Goal: Task Accomplishment & Management: Manage account settings

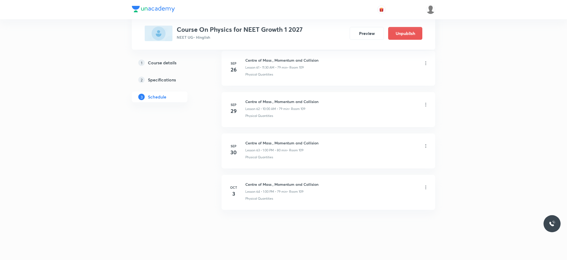
click at [291, 182] on h6 "Centre of Mass , Momentum and Collision" at bounding box center [281, 185] width 73 height 6
click at [293, 179] on li "Oct 3 Centre of Mass , Momentum and Collision Lesson 64 • 1:00 PM • 79 min • Ro…" at bounding box center [329, 192] width 214 height 35
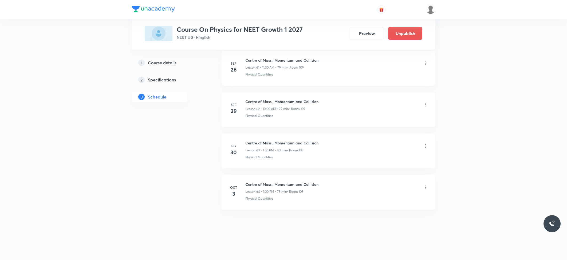
click at [291, 185] on h6 "Centre of Mass , Momentum and Collision" at bounding box center [281, 185] width 73 height 6
copy h6 "Centre of Mass , Momentum and Collision"
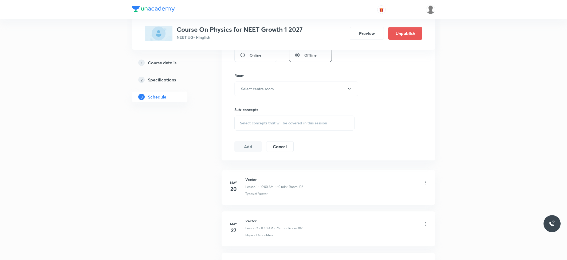
scroll to position [0, 0]
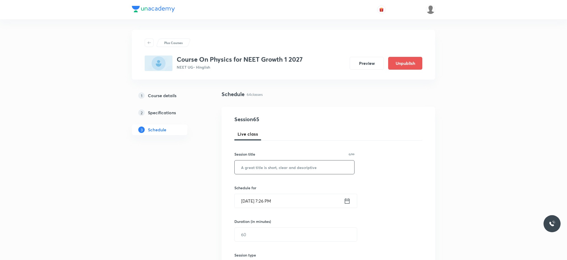
click at [284, 172] on input "text" at bounding box center [295, 167] width 120 height 14
paste input "Centre of Mass , Momentum and Collision"
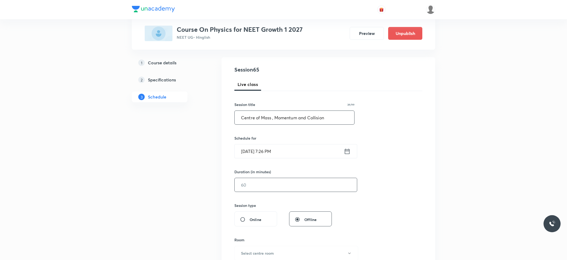
scroll to position [71, 0]
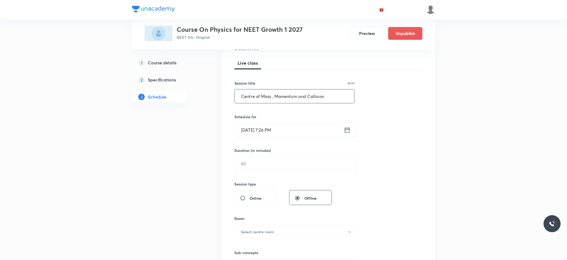
type input "Centre of Mass , Momentum and Collision"
click at [262, 131] on input "Oct 3, 2025, 7:26 PM" at bounding box center [289, 130] width 109 height 14
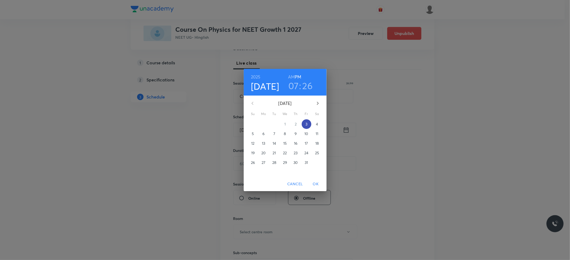
click at [308, 122] on span "3" at bounding box center [306, 123] width 10 height 5
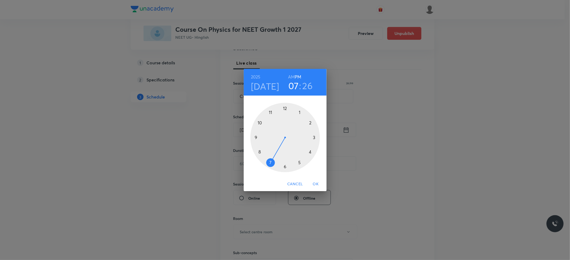
click at [268, 83] on h4 "Oct 3" at bounding box center [265, 86] width 28 height 11
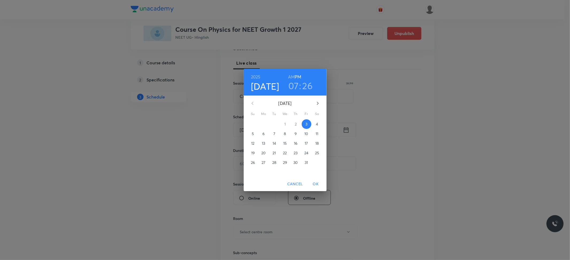
click at [315, 125] on span "4" at bounding box center [317, 123] width 10 height 5
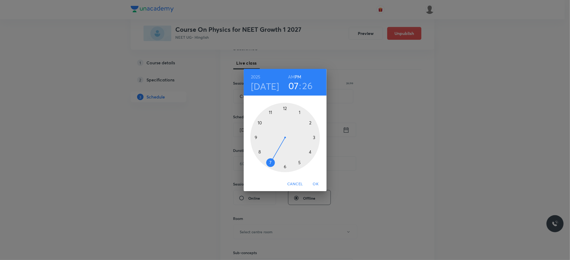
click at [291, 76] on h6 "AM" at bounding box center [291, 76] width 7 height 7
click at [259, 123] on div at bounding box center [284, 137] width 69 height 69
click at [284, 108] on div at bounding box center [284, 137] width 69 height 69
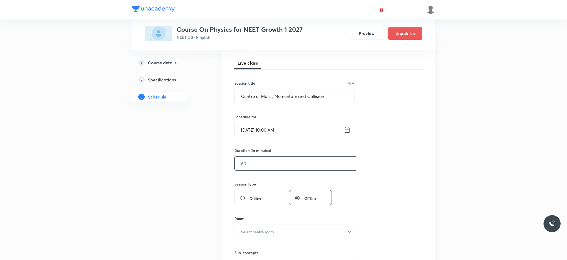
click at [269, 167] on input "text" at bounding box center [296, 164] width 122 height 14
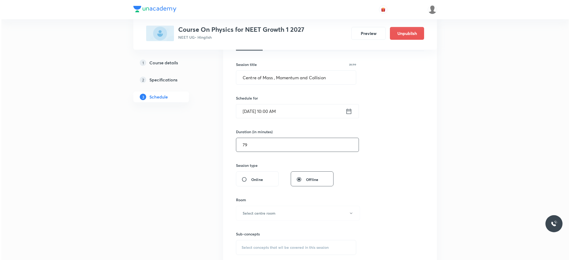
scroll to position [107, 0]
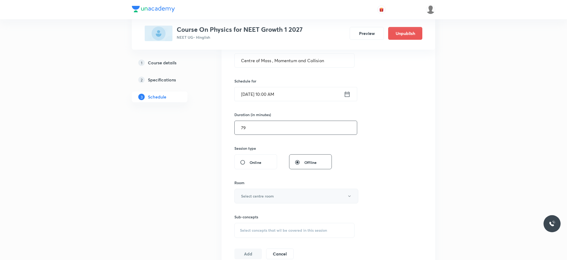
type input "79"
click at [281, 197] on button "Select centre room" at bounding box center [296, 196] width 124 height 15
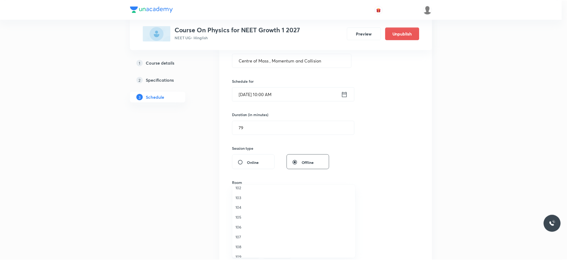
scroll to position [20, 0]
click at [242, 251] on span "109" at bounding box center [295, 251] width 117 height 6
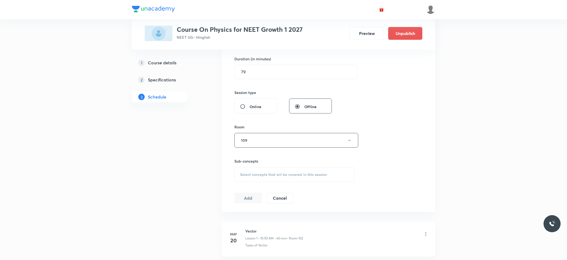
scroll to position [178, 0]
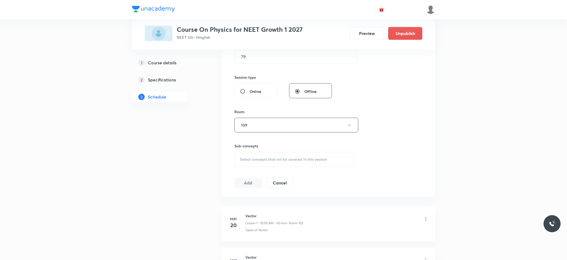
click at [305, 159] on span "Select concepts that wil be covered in this session" at bounding box center [283, 159] width 87 height 4
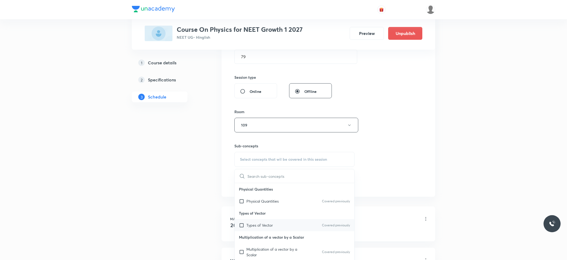
click at [263, 228] on p "Types of Vector" at bounding box center [259, 225] width 26 height 6
checkbox input "true"
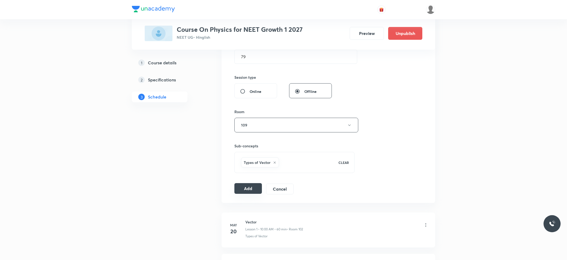
click at [248, 194] on button "Add" at bounding box center [248, 188] width 28 height 11
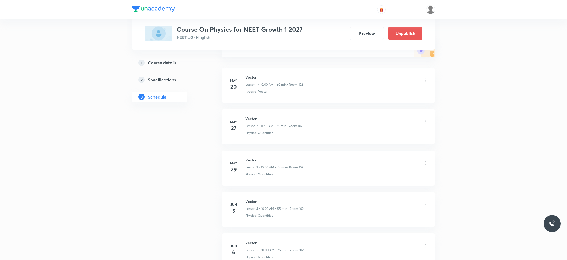
scroll to position [2624, 0]
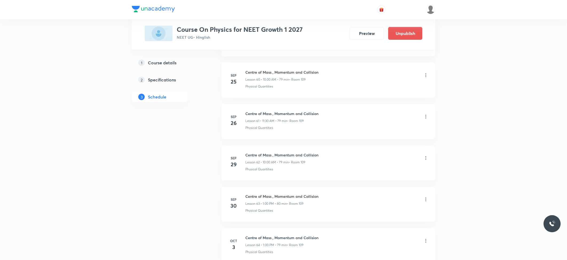
scroll to position [2870, 0]
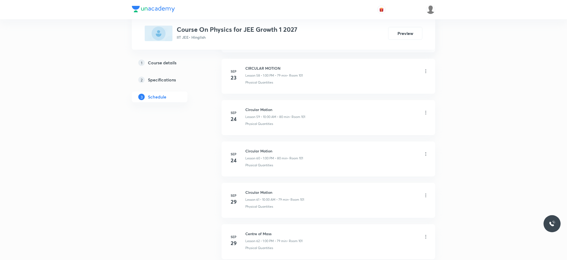
scroll to position [2829, 0]
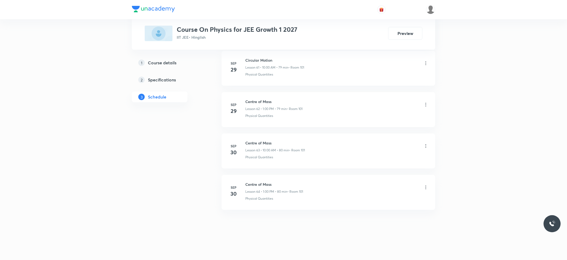
click at [254, 181] on li "Sep 30 Centre of Mass Lesson 64 • 1:00 PM • 80 min • Room 101 Physical Quantiti…" at bounding box center [329, 192] width 214 height 35
copy h6 "Centre of Mass"
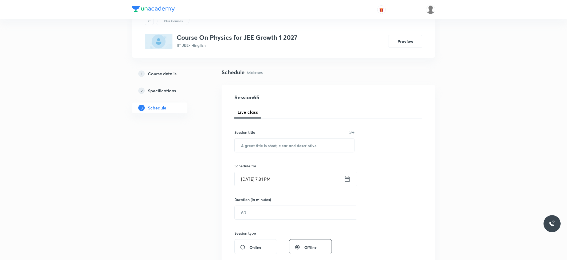
scroll to position [0, 0]
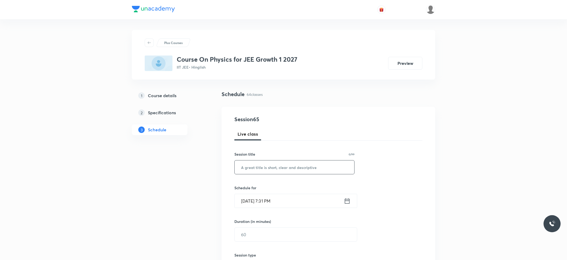
click at [280, 168] on input "text" at bounding box center [295, 167] width 120 height 14
paste input "Centre of Mass"
type input "Centre of Mass"
click at [273, 198] on input "Oct 3, 2025, 7:31 PM" at bounding box center [289, 201] width 109 height 14
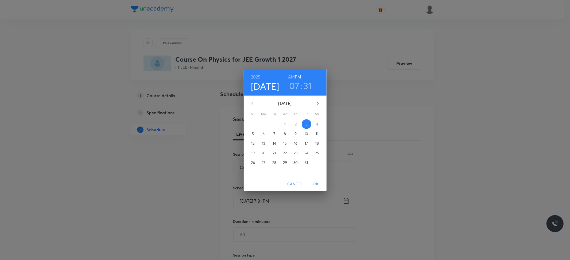
click at [315, 123] on span "4" at bounding box center [317, 123] width 10 height 5
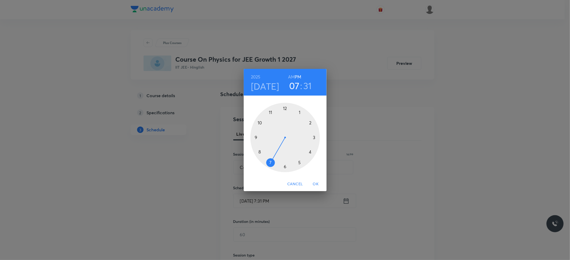
click at [288, 76] on h6 "AM" at bounding box center [291, 76] width 7 height 7
click at [261, 123] on div at bounding box center [284, 137] width 69 height 69
click at [284, 109] on div at bounding box center [284, 137] width 69 height 69
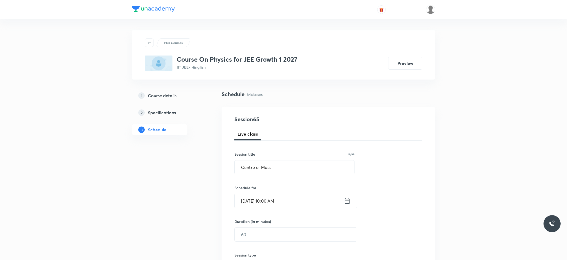
scroll to position [36, 0]
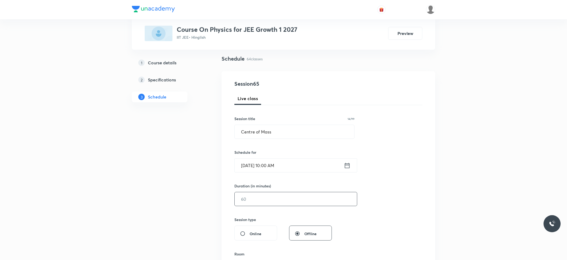
click at [260, 197] on input "text" at bounding box center [296, 199] width 122 height 14
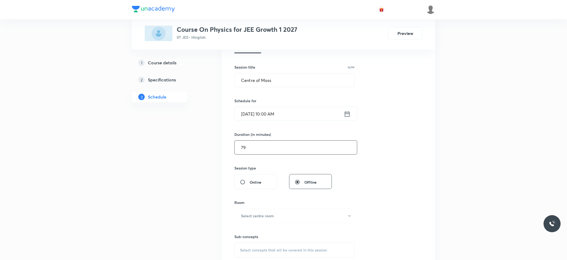
scroll to position [107, 0]
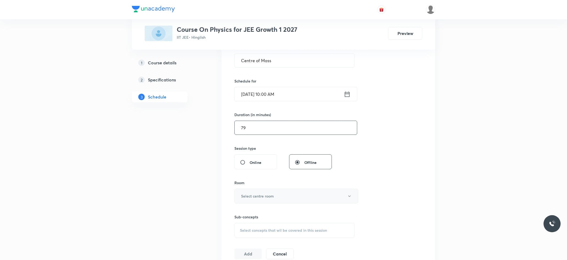
type input "79"
click at [249, 192] on button "Select centre room" at bounding box center [296, 196] width 124 height 15
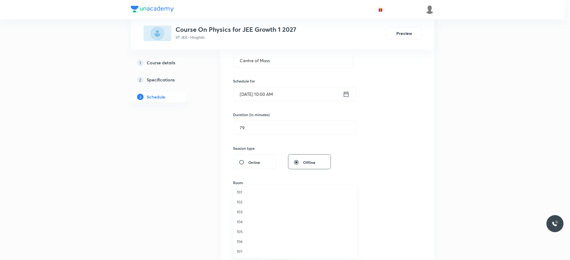
click at [244, 188] on li "101" at bounding box center [294, 192] width 123 height 10
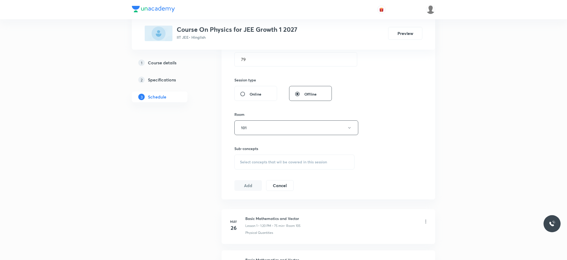
scroll to position [178, 0]
click at [277, 164] on div "Select concepts that wil be covered in this session" at bounding box center [294, 159] width 120 height 15
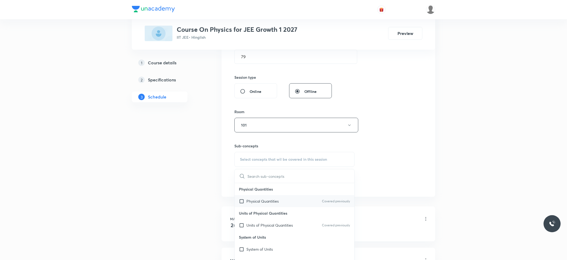
click at [253, 203] on p "Physical Quantities" at bounding box center [262, 201] width 32 height 6
checkbox input "true"
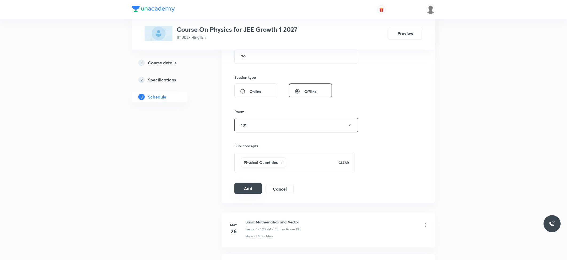
click at [248, 193] on button "Add" at bounding box center [248, 188] width 28 height 11
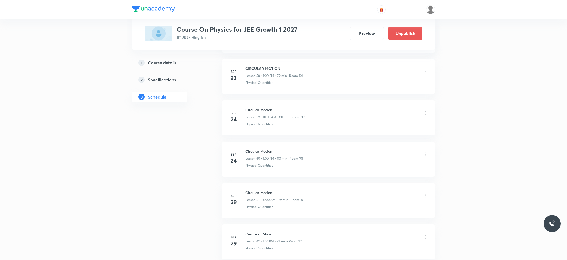
scroll to position [2624, 0]
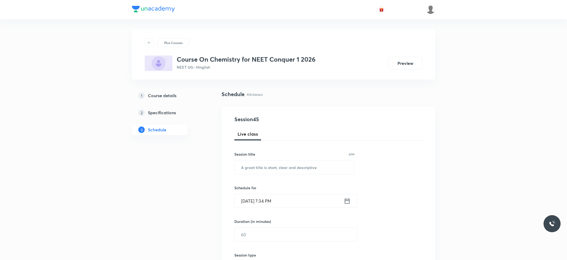
scroll to position [1998, 0]
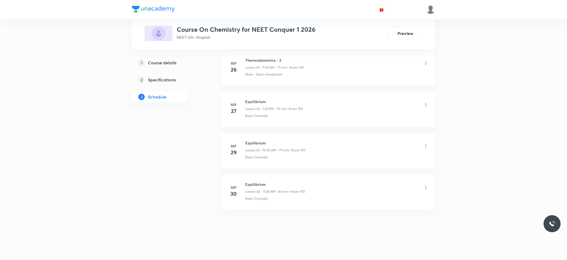
click at [254, 185] on h6 "Equilibrium" at bounding box center [274, 185] width 59 height 6
copy h6 "Equilibrium"
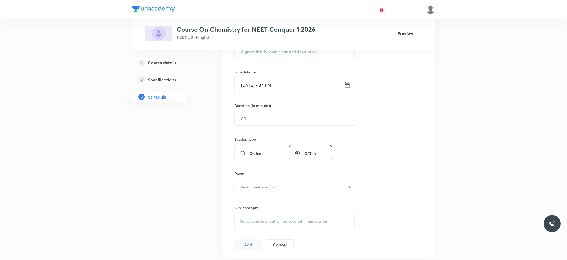
scroll to position [0, 0]
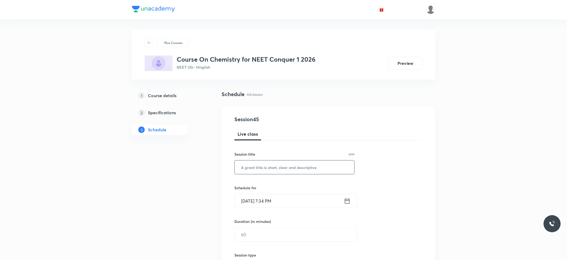
click at [266, 171] on input "text" at bounding box center [295, 167] width 120 height 14
paste input "Equilibrium"
type input "Equilibrium"
click at [268, 195] on input "Oct 3, 2025, 7:34 PM" at bounding box center [289, 201] width 109 height 14
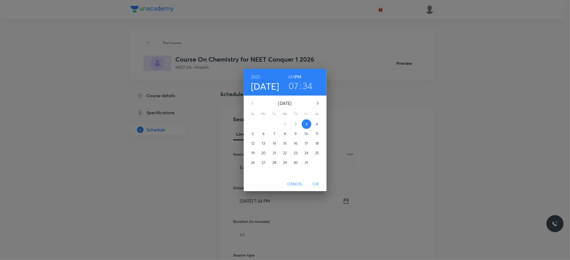
click at [316, 123] on p "4" at bounding box center [317, 123] width 2 height 5
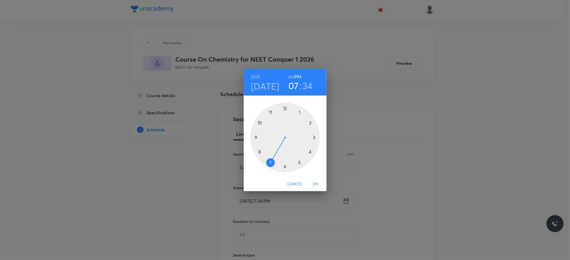
click at [289, 75] on h6 "AM" at bounding box center [291, 76] width 7 height 7
click at [260, 124] on div at bounding box center [284, 137] width 69 height 69
click at [284, 110] on div at bounding box center [284, 137] width 69 height 69
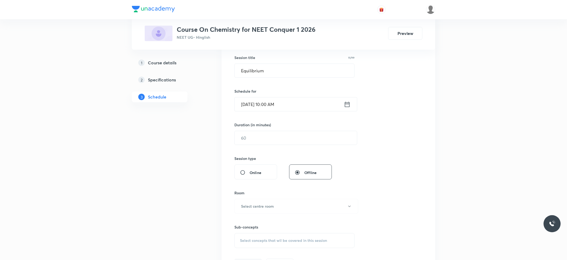
scroll to position [107, 0]
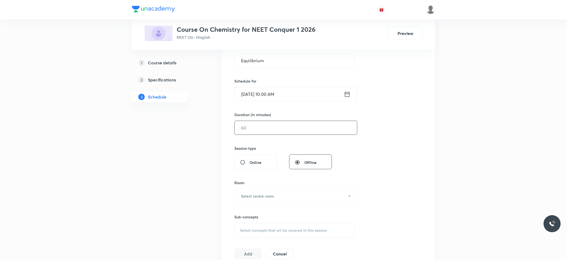
click at [268, 131] on input "text" at bounding box center [296, 128] width 122 height 14
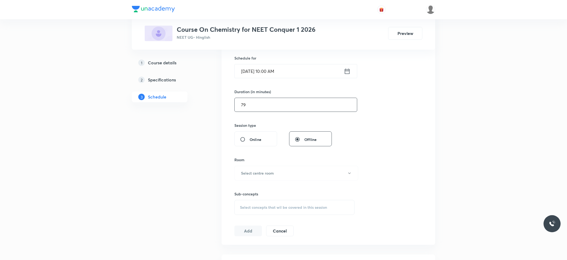
scroll to position [142, 0]
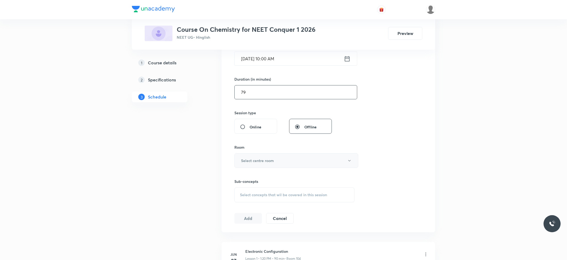
type input "79"
click at [285, 161] on button "Select centre room" at bounding box center [296, 160] width 124 height 15
click at [238, 199] on span "103" at bounding box center [295, 199] width 117 height 6
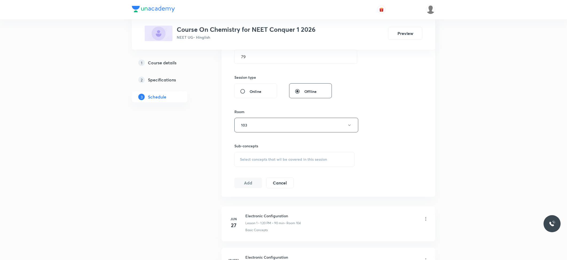
click at [277, 163] on div "Select concepts that wil be covered in this session" at bounding box center [294, 159] width 120 height 15
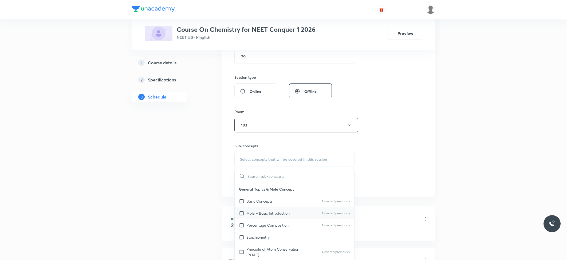
click at [265, 213] on p "Mole – Basic Introduction" at bounding box center [267, 213] width 43 height 6
checkbox input "true"
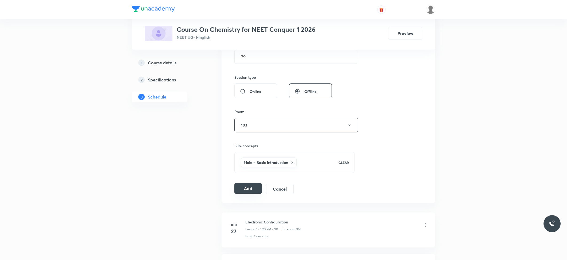
click at [245, 190] on button "Add" at bounding box center [248, 188] width 28 height 11
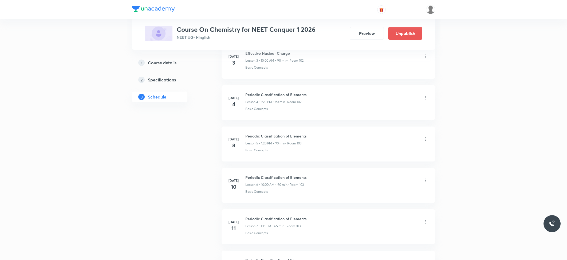
scroll to position [1793, 0]
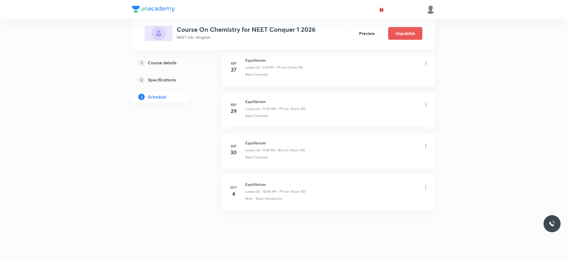
click at [426, 186] on icon at bounding box center [425, 187] width 5 height 5
click at [381, 211] on p "Delete" at bounding box center [378, 211] width 11 height 6
click at [361, 250] on button "Delete" at bounding box center [360, 248] width 47 height 13
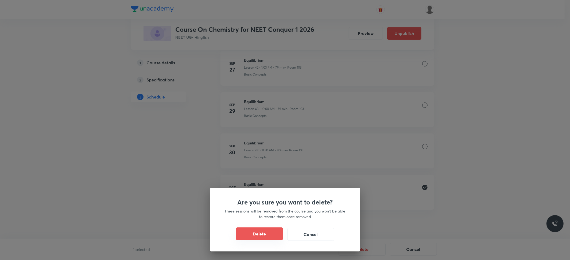
click at [267, 236] on button "Delete" at bounding box center [259, 234] width 47 height 13
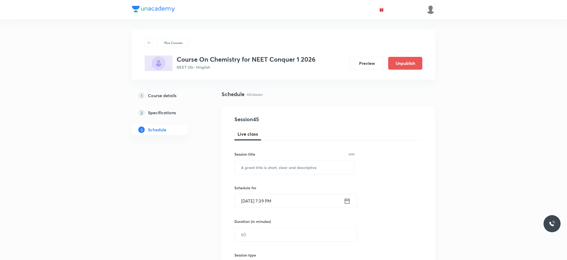
scroll to position [1998, 0]
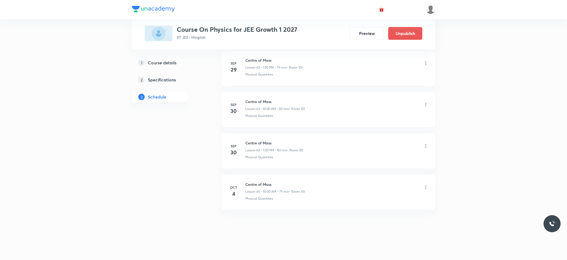
click at [425, 187] on icon at bounding box center [425, 187] width 5 height 5
click at [394, 206] on li "Delete" at bounding box center [397, 211] width 58 height 10
click at [352, 245] on button "Delete" at bounding box center [360, 248] width 47 height 13
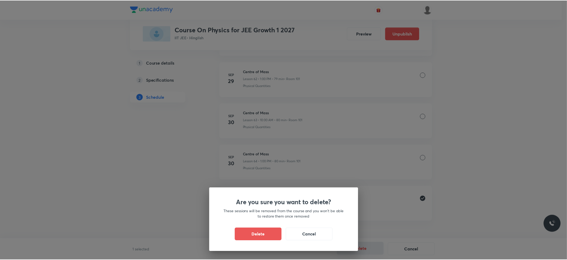
scroll to position [2835, 0]
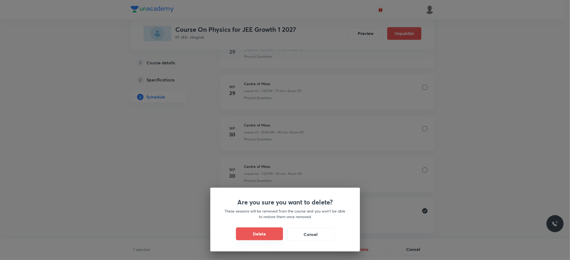
click at [263, 230] on button "Delete" at bounding box center [259, 234] width 47 height 13
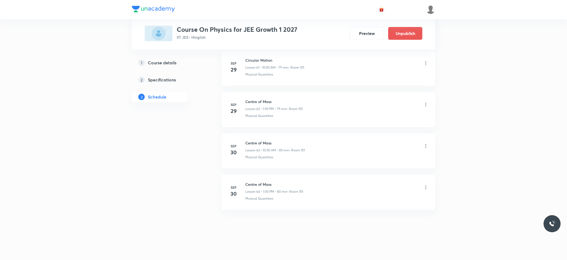
scroll to position [2829, 0]
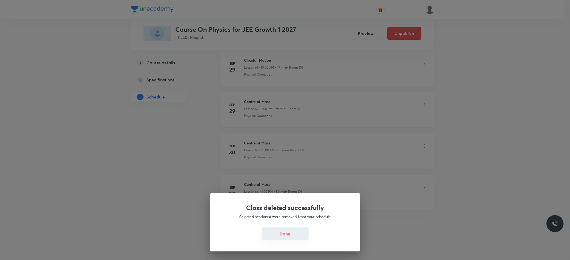
click at [283, 233] on button "Done" at bounding box center [284, 234] width 47 height 13
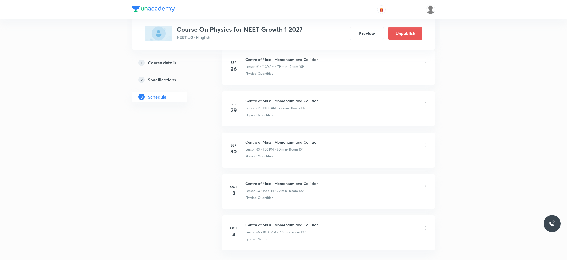
scroll to position [2870, 0]
click at [428, 189] on icon at bounding box center [425, 187] width 5 height 5
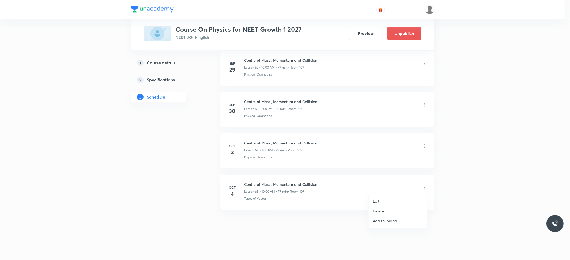
click at [385, 211] on li "Delete" at bounding box center [397, 211] width 58 height 10
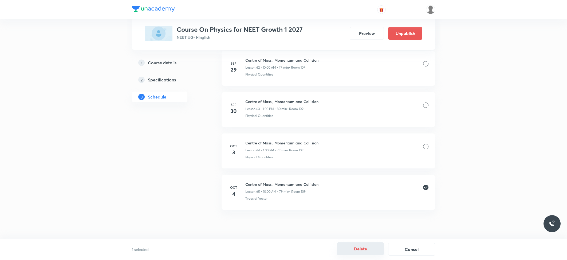
click at [364, 246] on button "Delete" at bounding box center [360, 248] width 47 height 13
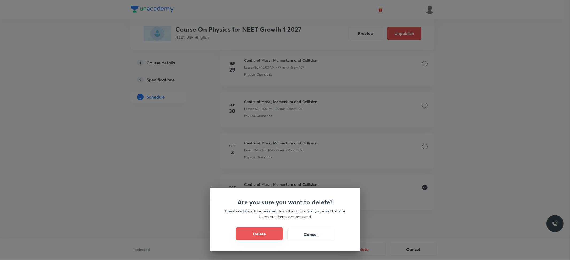
click at [264, 236] on button "Delete" at bounding box center [259, 234] width 47 height 13
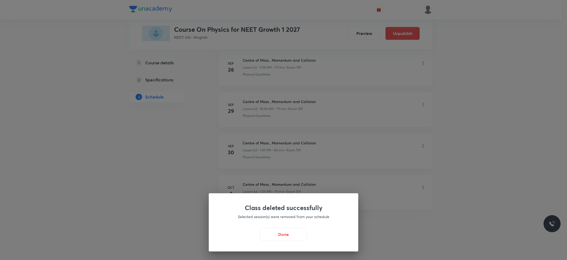
scroll to position [2829, 0]
click at [291, 237] on button "Done" at bounding box center [284, 234] width 47 height 13
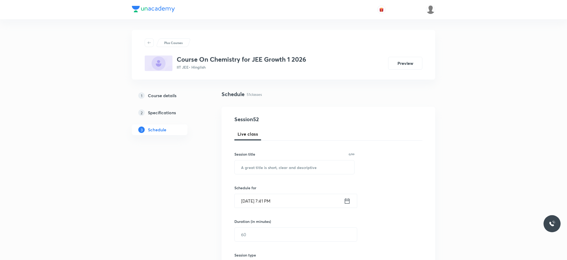
scroll to position [2288, 0]
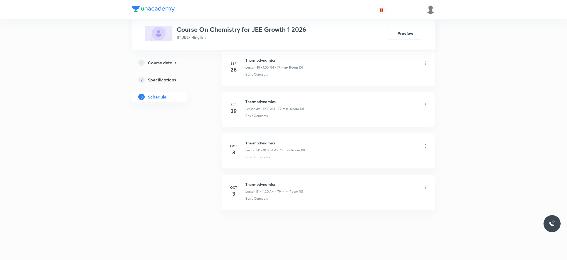
click at [261, 183] on h6 "Thermodynamics" at bounding box center [274, 185] width 58 height 6
copy h6 "Thermodynamics"
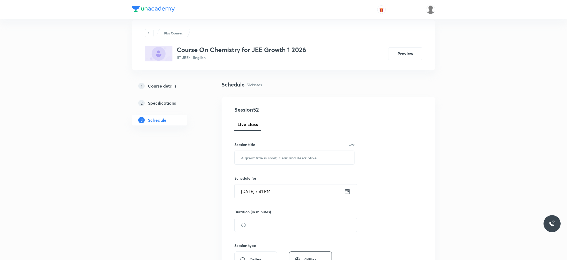
scroll to position [0, 0]
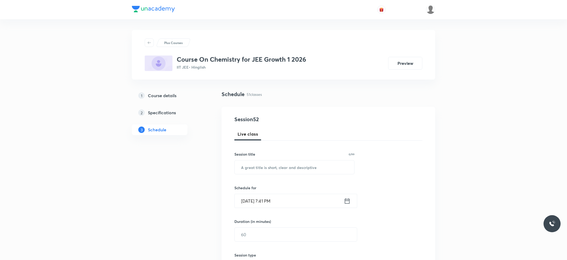
click at [280, 159] on div "Session title 0/99 ​" at bounding box center [294, 162] width 120 height 23
click at [283, 167] on input "text" at bounding box center [295, 167] width 120 height 14
paste input "Thermodynamics"
type input "Thermodynamics"
click at [268, 201] on input "Oct 3, 2025, 7:41 PM" at bounding box center [289, 201] width 109 height 14
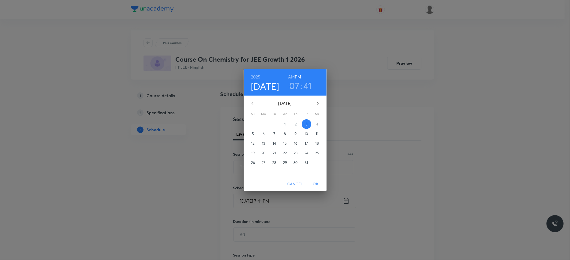
click at [317, 123] on p "4" at bounding box center [317, 123] width 2 height 5
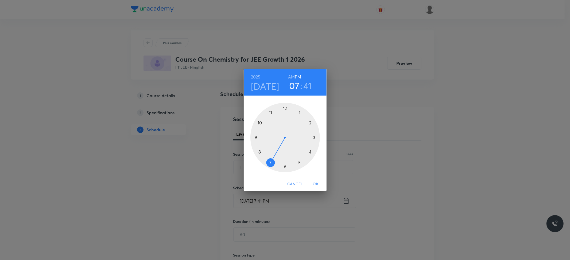
click at [291, 76] on h6 "AM" at bounding box center [291, 76] width 7 height 7
click at [262, 123] on div at bounding box center [284, 137] width 69 height 69
click at [285, 108] on div at bounding box center [284, 137] width 69 height 69
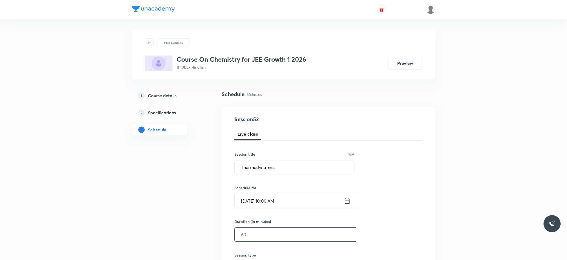
click at [254, 237] on input "text" at bounding box center [296, 235] width 122 height 14
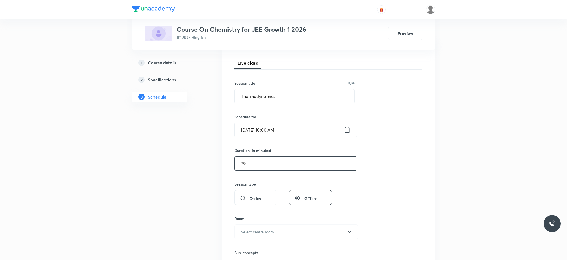
scroll to position [107, 0]
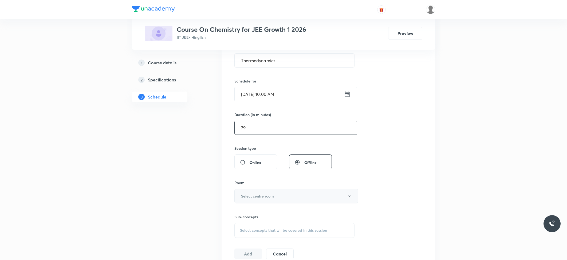
type input "79"
click at [266, 198] on h6 "Select centre room" at bounding box center [257, 196] width 33 height 6
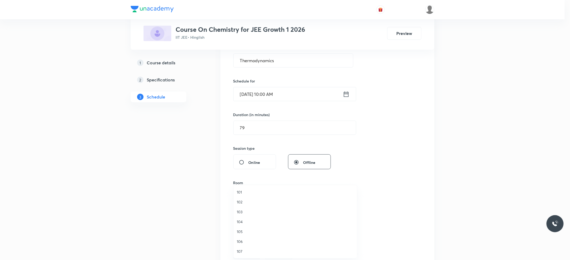
click at [248, 192] on span "101" at bounding box center [295, 192] width 117 height 6
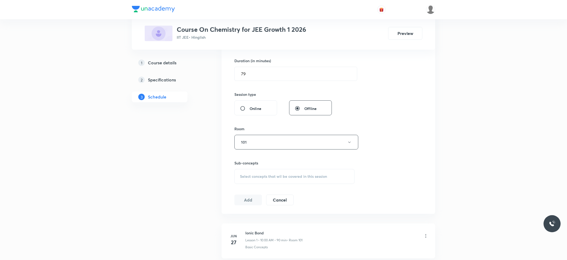
scroll to position [178, 0]
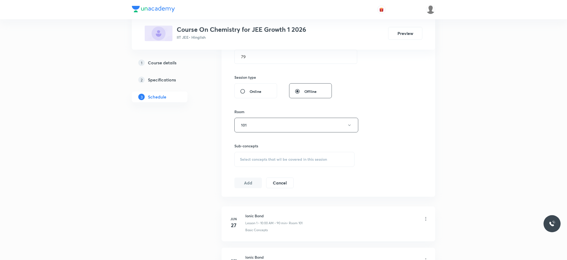
click at [278, 161] on span "Select concepts that wil be covered in this session" at bounding box center [283, 159] width 87 height 4
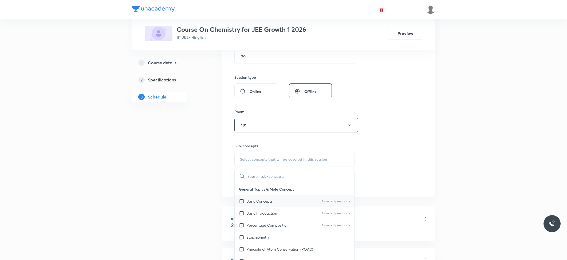
click at [265, 201] on p "Basic Concepts" at bounding box center [259, 201] width 26 height 6
checkbox input "true"
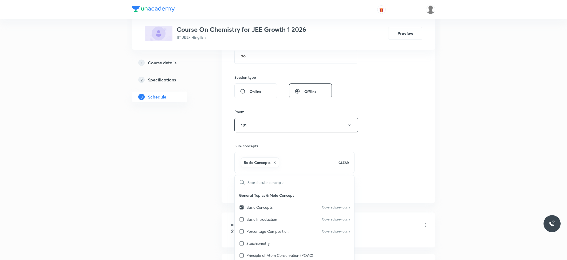
click at [423, 131] on div "Session 52 Live class Session title 14/99 Thermodynamics ​ Schedule for Oct 4, …" at bounding box center [329, 66] width 214 height 274
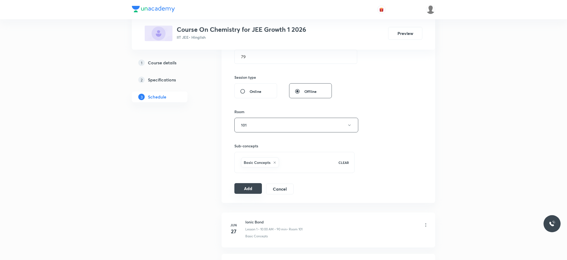
click at [243, 185] on button "Add" at bounding box center [248, 188] width 28 height 11
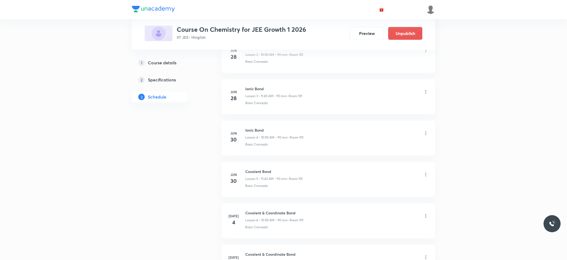
scroll to position [2084, 0]
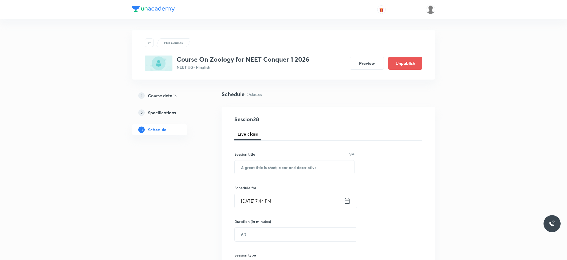
scroll to position [1291, 0]
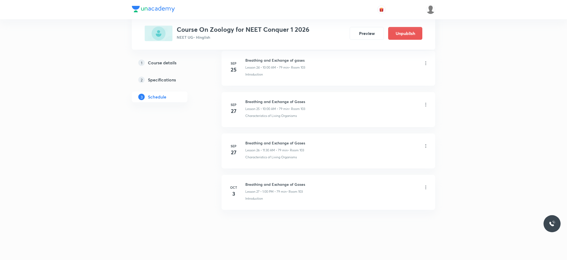
click at [259, 186] on h6 "Breathing and Exchange of Gases" at bounding box center [275, 185] width 60 height 6
copy h6 "Breathing and Exchange of Gases"
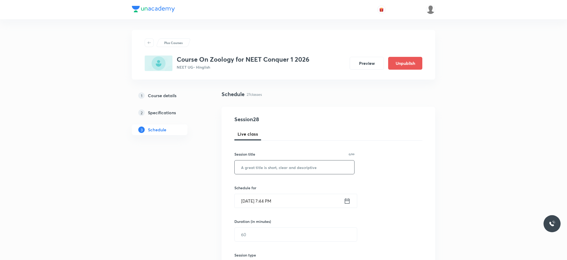
click at [276, 173] on input "text" at bounding box center [295, 167] width 120 height 14
paste input "Breathing and Exchange of Gases"
type input "Breathing and Exchange of Gases"
click at [267, 199] on input "[DATE] 7:44 PM" at bounding box center [289, 201] width 109 height 14
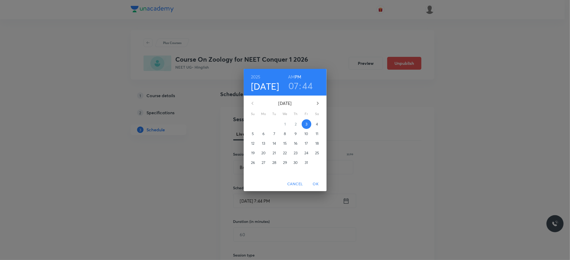
click at [316, 123] on p "4" at bounding box center [317, 123] width 2 height 5
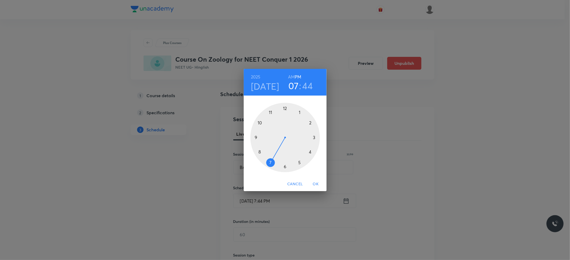
click at [291, 77] on h6 "AM" at bounding box center [291, 76] width 7 height 7
click at [260, 123] on div at bounding box center [284, 137] width 69 height 69
click at [284, 111] on div at bounding box center [284, 137] width 69 height 69
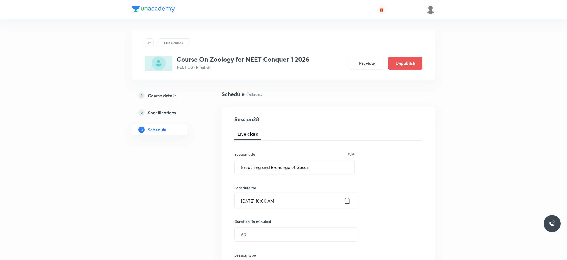
click at [265, 227] on div "Duration (in minutes) ​" at bounding box center [282, 230] width 97 height 23
click at [266, 229] on input "text" at bounding box center [296, 235] width 122 height 14
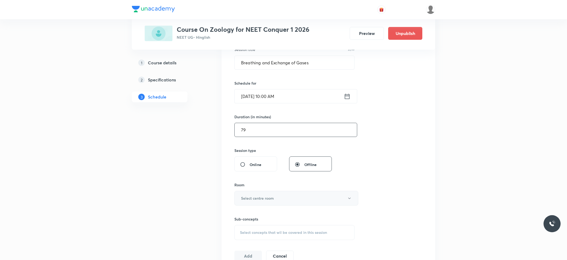
scroll to position [107, 0]
type input "79"
click at [261, 193] on button "Select centre room" at bounding box center [296, 196] width 124 height 15
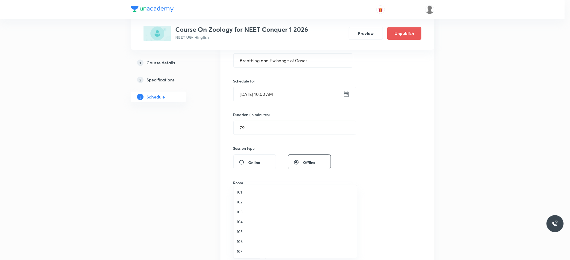
click at [245, 211] on span "103" at bounding box center [295, 212] width 117 height 6
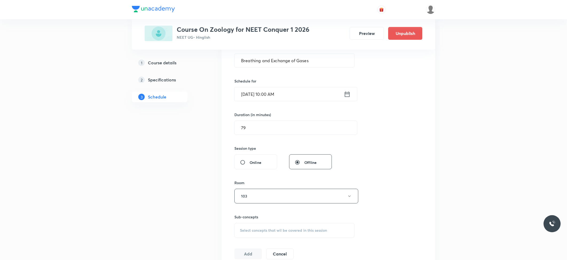
scroll to position [142, 0]
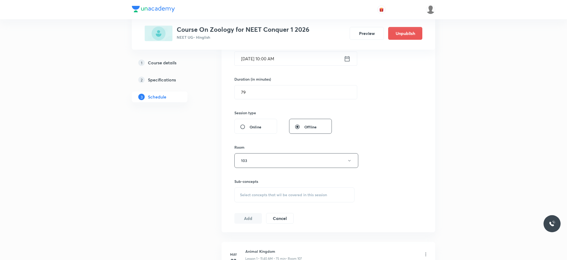
click at [250, 197] on span "Select concepts that wil be covered in this session" at bounding box center [283, 195] width 87 height 4
click at [252, 239] on p "Introduction" at bounding box center [256, 237] width 21 height 6
checkbox input "true"
click at [241, 225] on button "Add" at bounding box center [248, 224] width 28 height 11
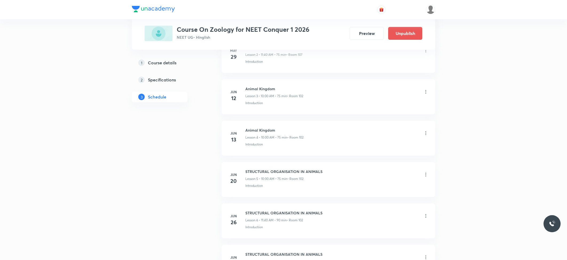
scroll to position [1086, 0]
